Goal: Task Accomplishment & Management: Complete application form

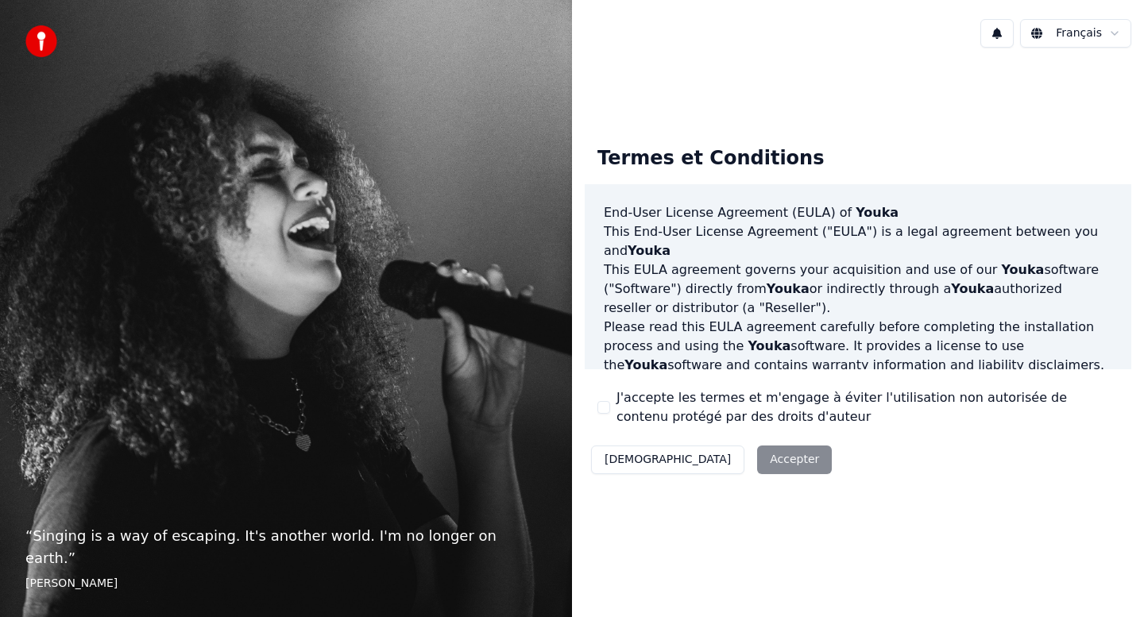
click at [602, 408] on button "J'accepte les termes et m'engage à éviter l'utilisation non autorisée de conten…" at bounding box center [603, 407] width 13 height 13
click at [619, 466] on button "[DEMOGRAPHIC_DATA]" at bounding box center [667, 459] width 153 height 29
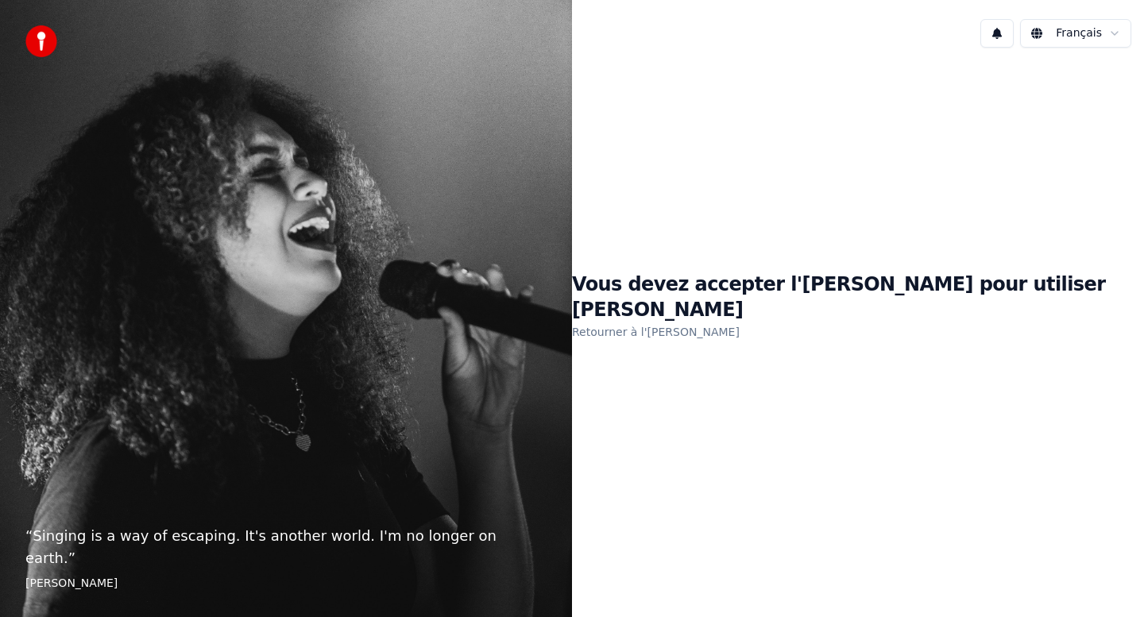
click at [727, 319] on link "Retourner à l'[PERSON_NAME]" at bounding box center [656, 331] width 168 height 25
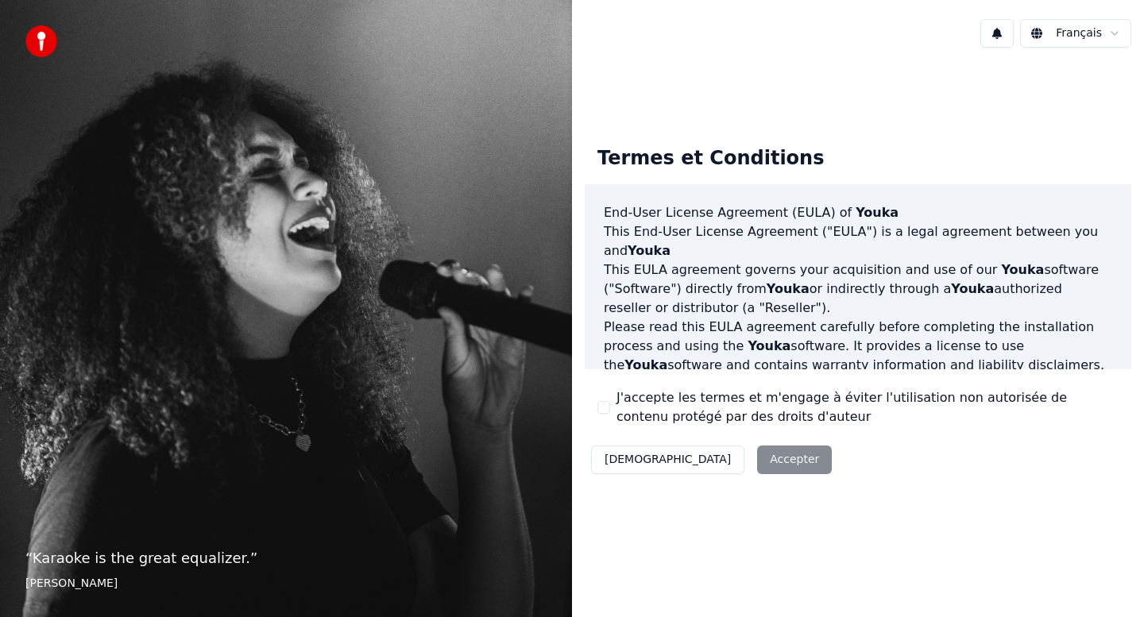
drag, startPoint x: 604, startPoint y: 404, endPoint x: 642, endPoint y: 413, distance: 38.3
click at [607, 404] on button "J'accepte les termes et m'engage à éviter l'utilisation non autorisée de conten…" at bounding box center [603, 407] width 13 height 13
click at [757, 463] on button "Accepter" at bounding box center [794, 459] width 75 height 29
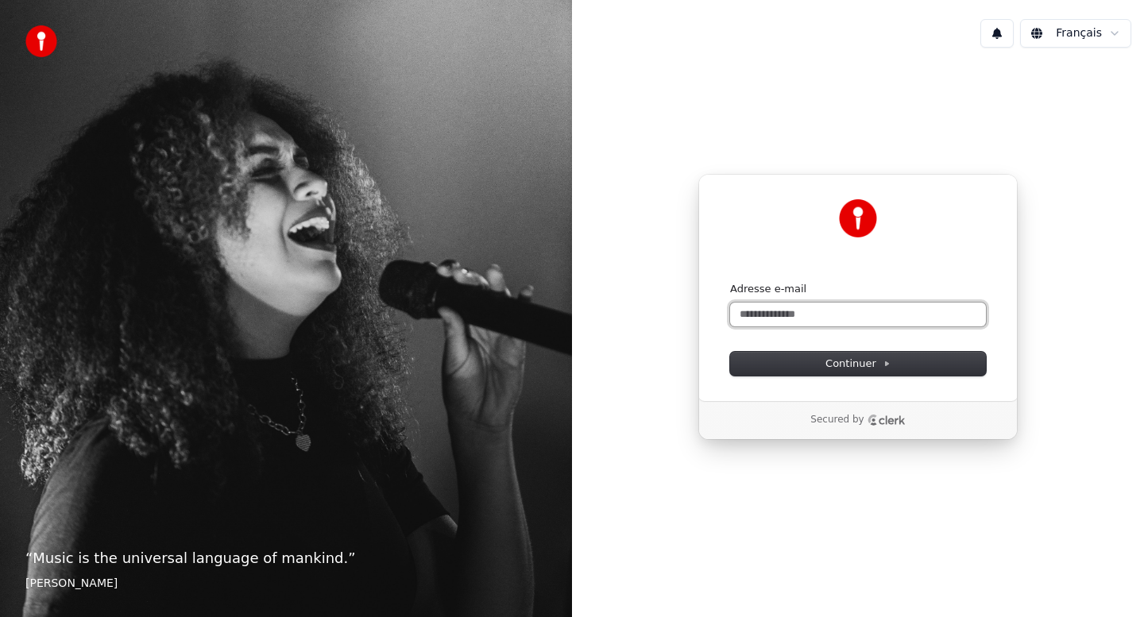
click at [780, 313] on input "Adresse e-mail" at bounding box center [858, 315] width 256 height 24
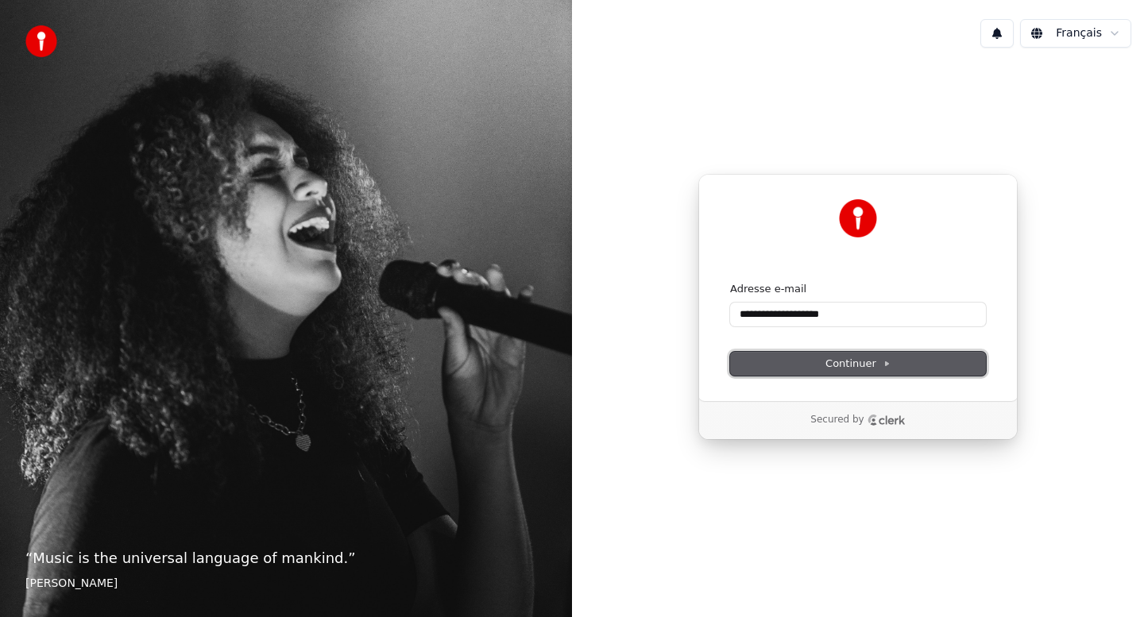
click at [828, 365] on span "Continuer" at bounding box center [857, 364] width 65 height 14
type input "**********"
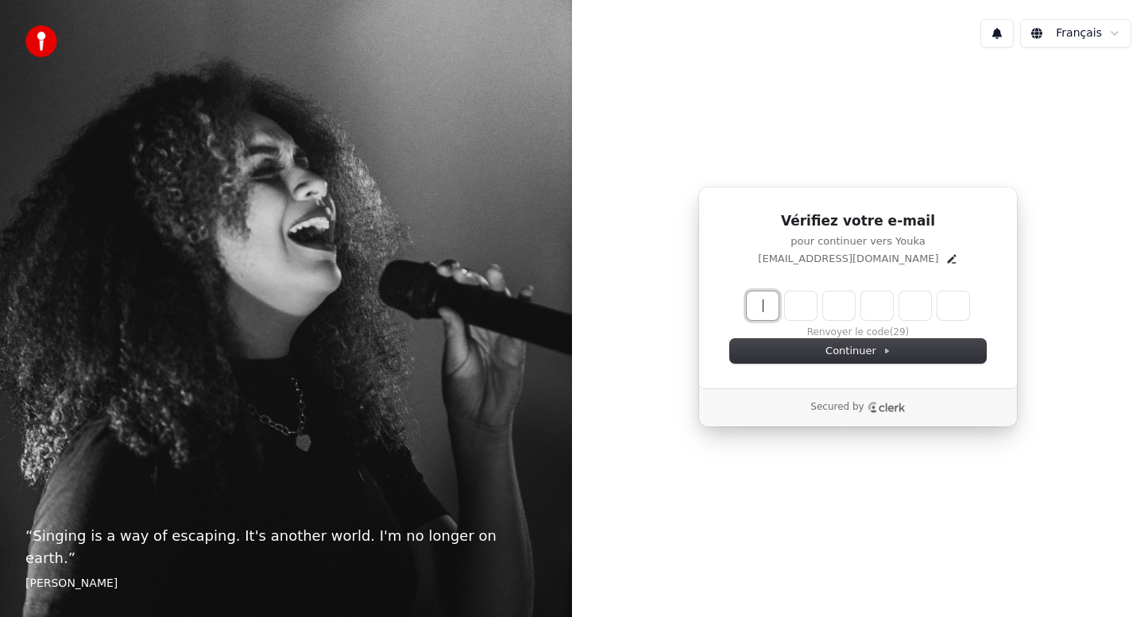
click at [759, 304] on input "Enter verification code" at bounding box center [873, 305] width 254 height 29
type input "******"
